Goal: Navigation & Orientation: Find specific page/section

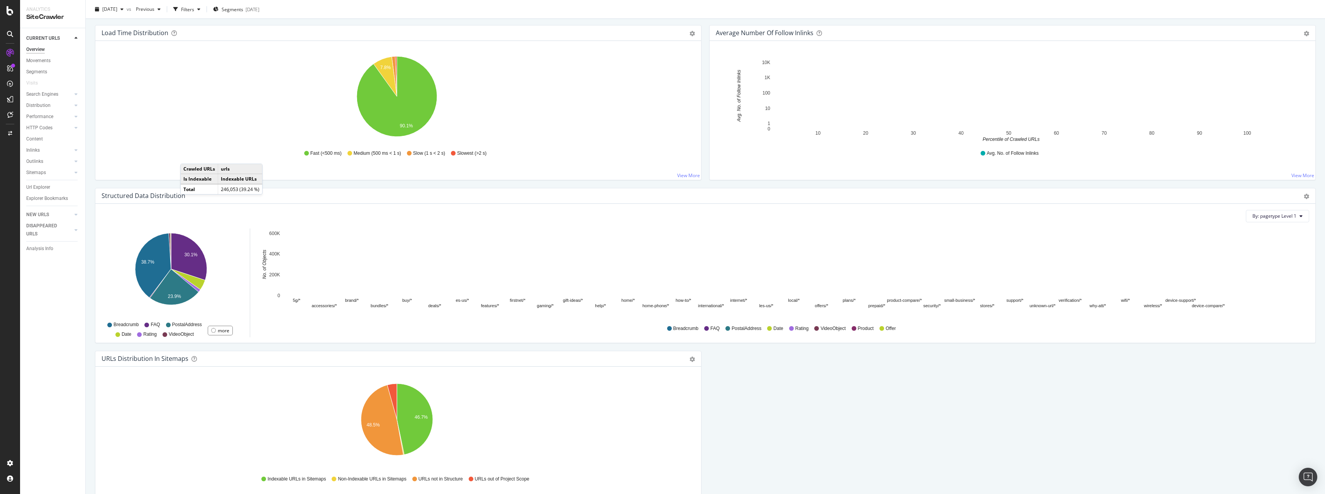
scroll to position [626, 0]
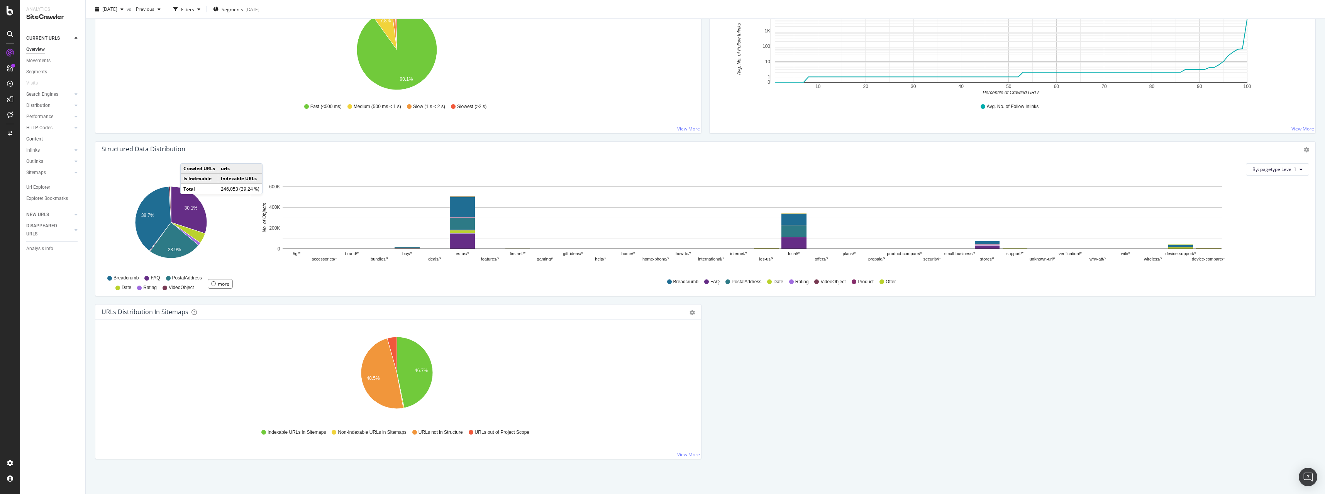
click at [47, 140] on link "Content" at bounding box center [53, 139] width 54 height 8
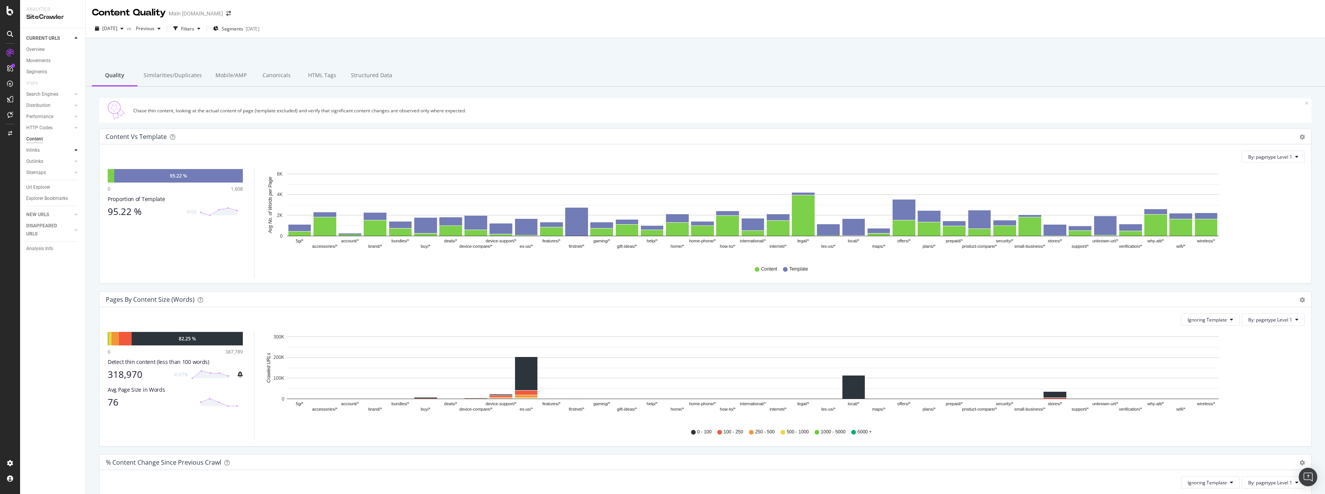
click at [76, 148] on icon at bounding box center [76, 150] width 3 height 5
click at [120, 176] on div "95.22 %" at bounding box center [178, 176] width 129 height 14
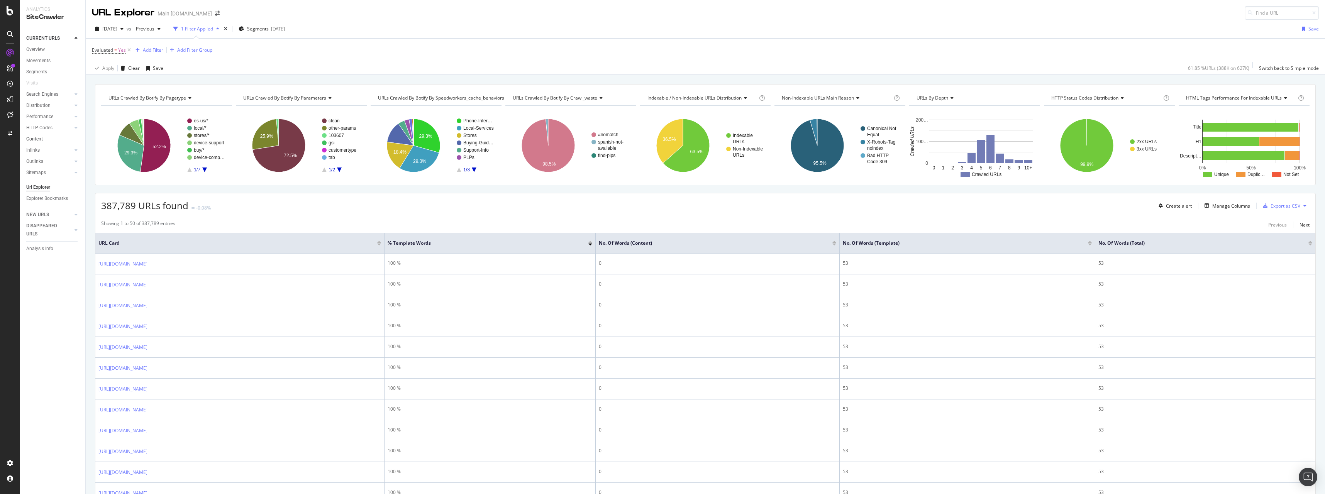
click at [43, 138] on link "Content" at bounding box center [53, 139] width 54 height 8
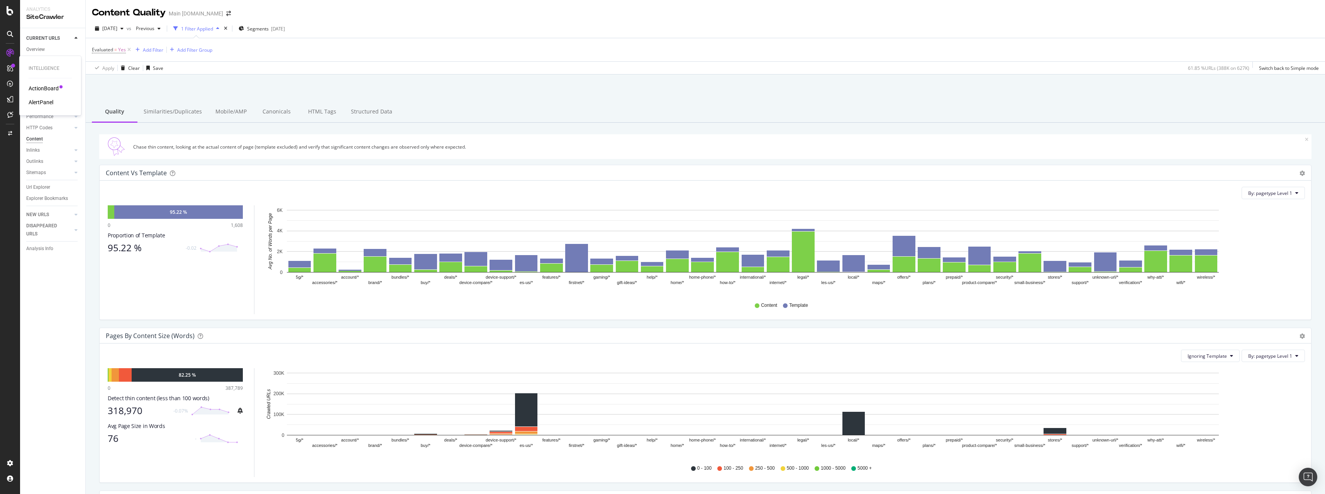
click at [51, 86] on div "ActionBoard" at bounding box center [44, 89] width 30 height 8
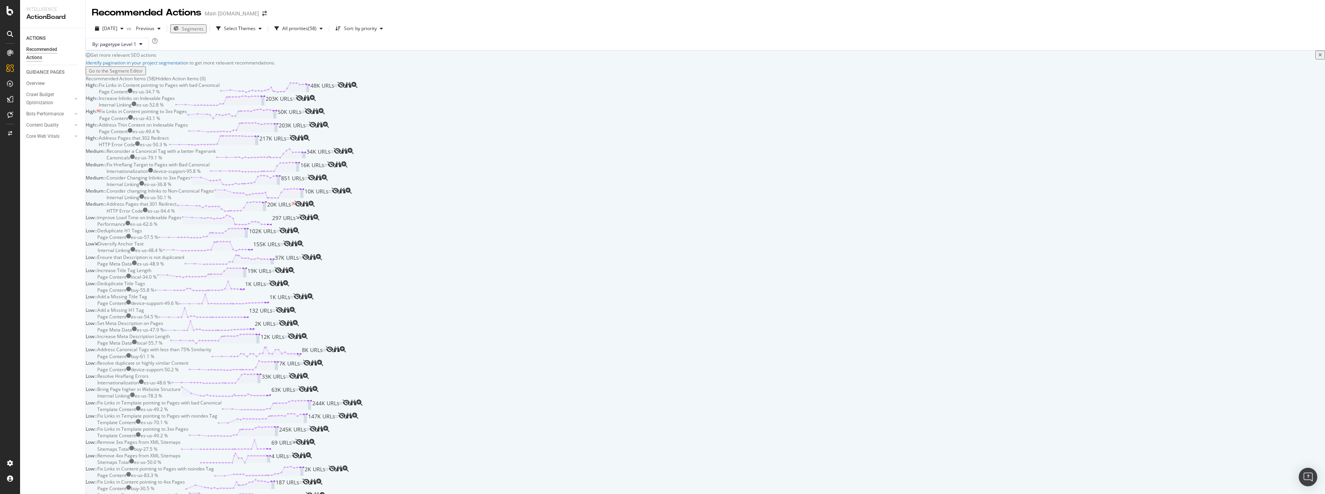
drag, startPoint x: 40, startPoint y: 188, endPoint x: 36, endPoint y: 105, distance: 83.1
click at [40, 186] on div "ACTIONS Recommended Actions GUIDANCE PAGES Overview Crawl Budget Optimization L…" at bounding box center [52, 438] width 65 height 821
click at [12, 49] on div at bounding box center [10, 53] width 12 height 12
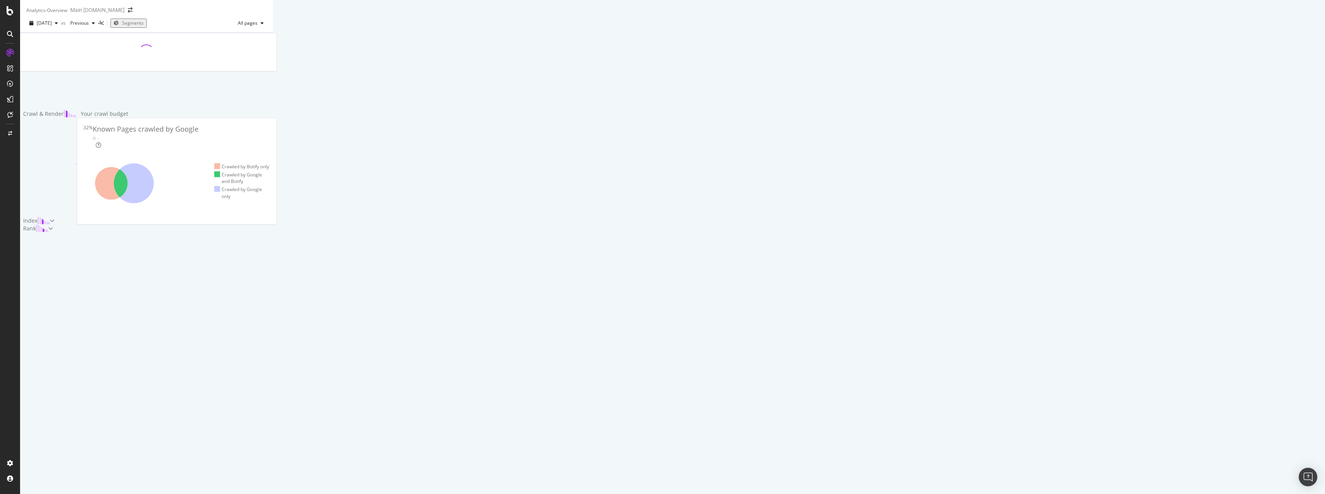
click at [66, 171] on div "Crawl & Render Your crawl budget 32% Known Pages crawled by Google - Crawled by…" at bounding box center [146, 133] width 253 height 200
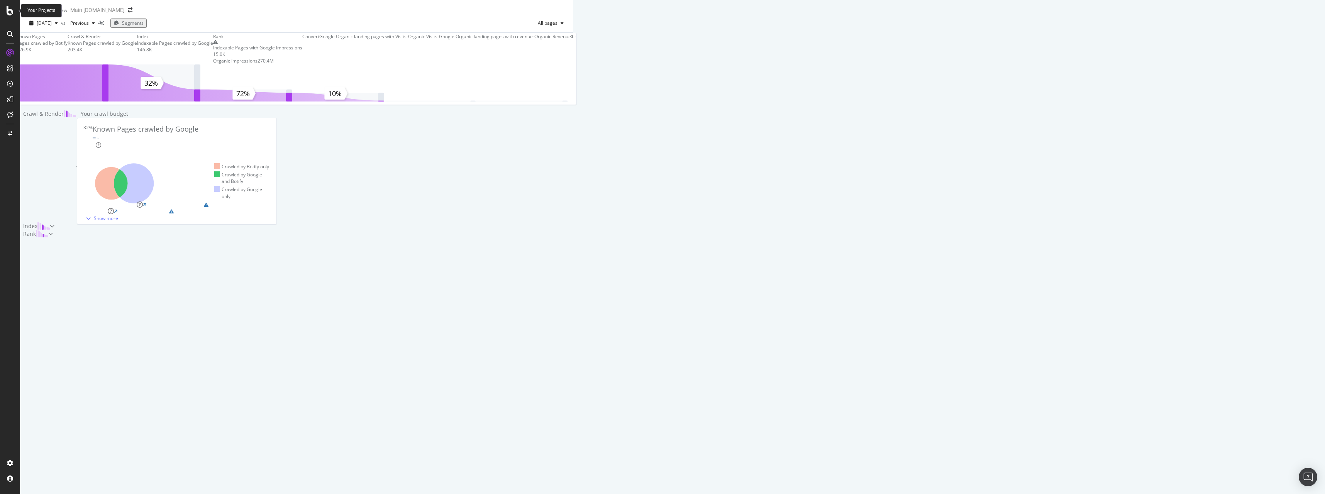
click at [10, 12] on icon at bounding box center [10, 10] width 7 height 9
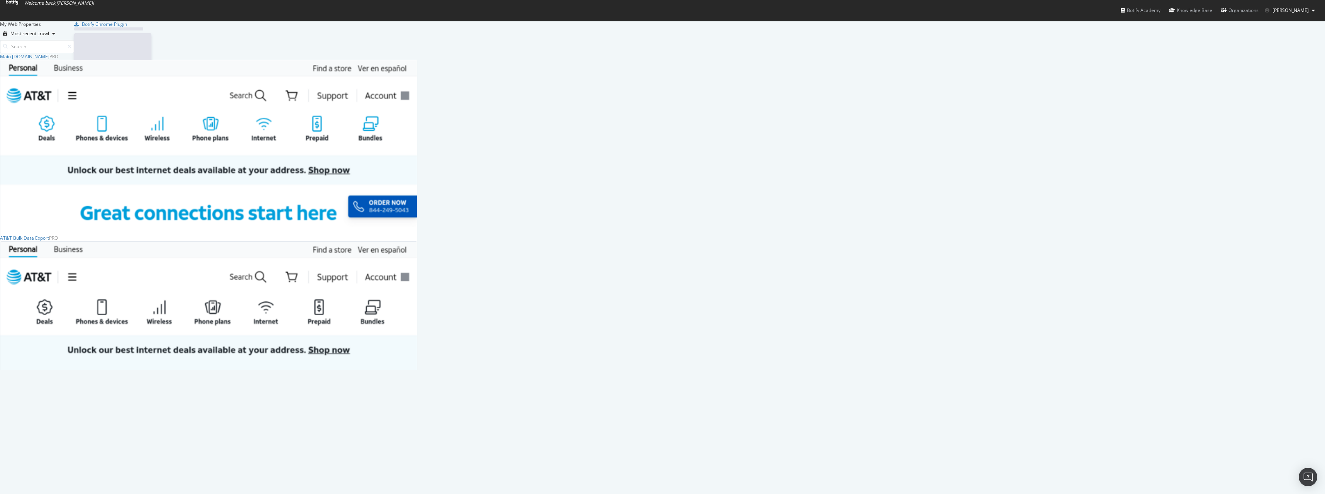
scroll to position [488, 1313]
